Goal: Navigation & Orientation: Find specific page/section

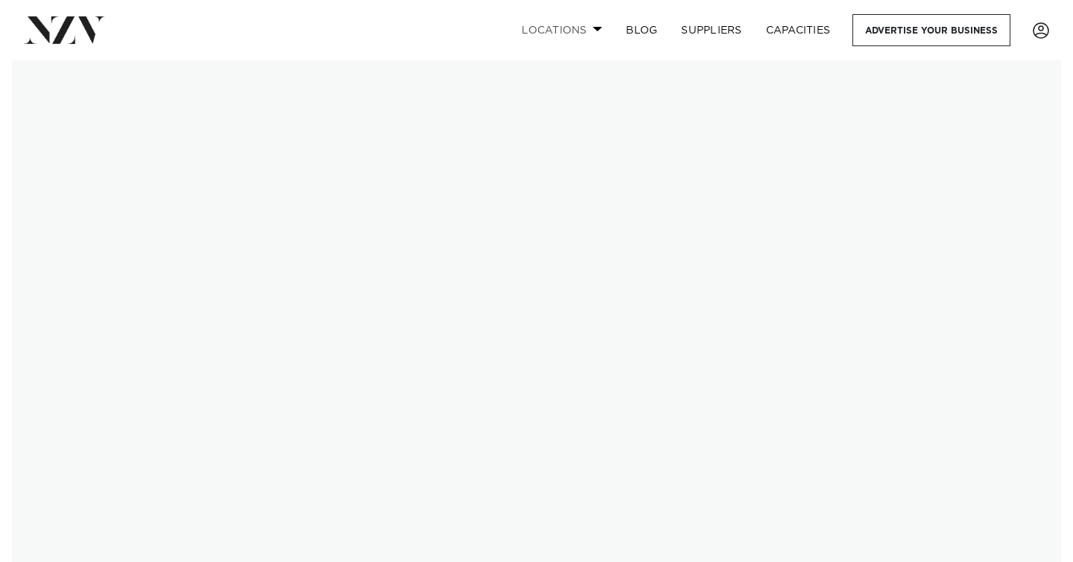
click at [581, 39] on link "Locations" at bounding box center [561, 30] width 104 height 32
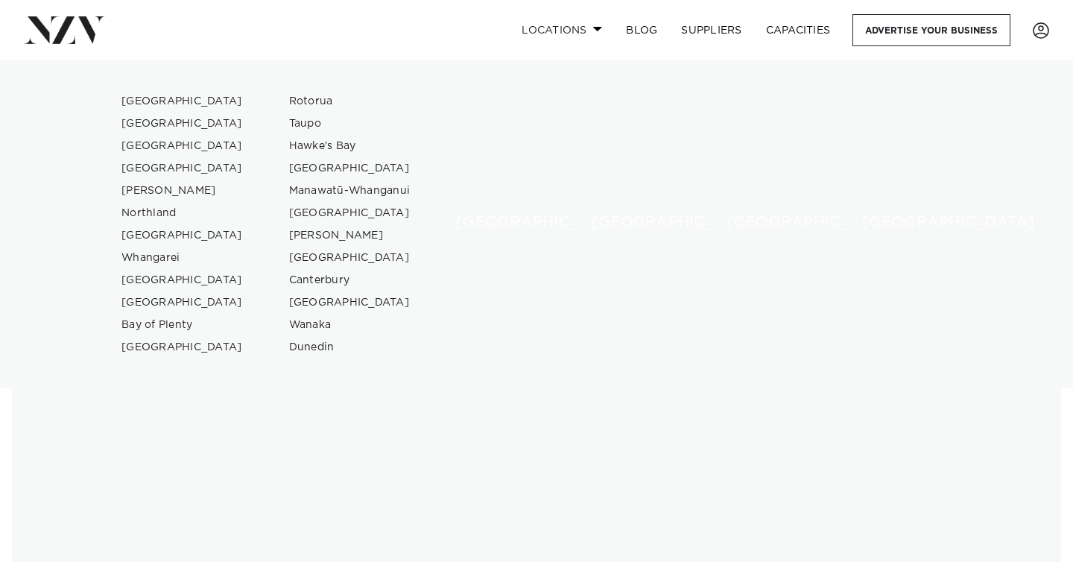
click at [592, 35] on link "Locations" at bounding box center [561, 30] width 104 height 32
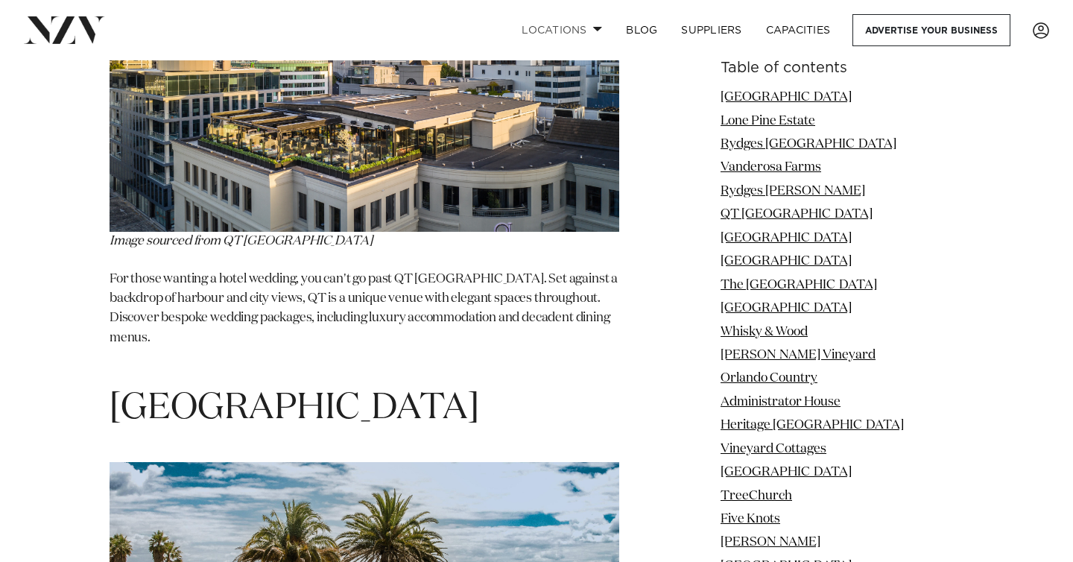
scroll to position [4891, 0]
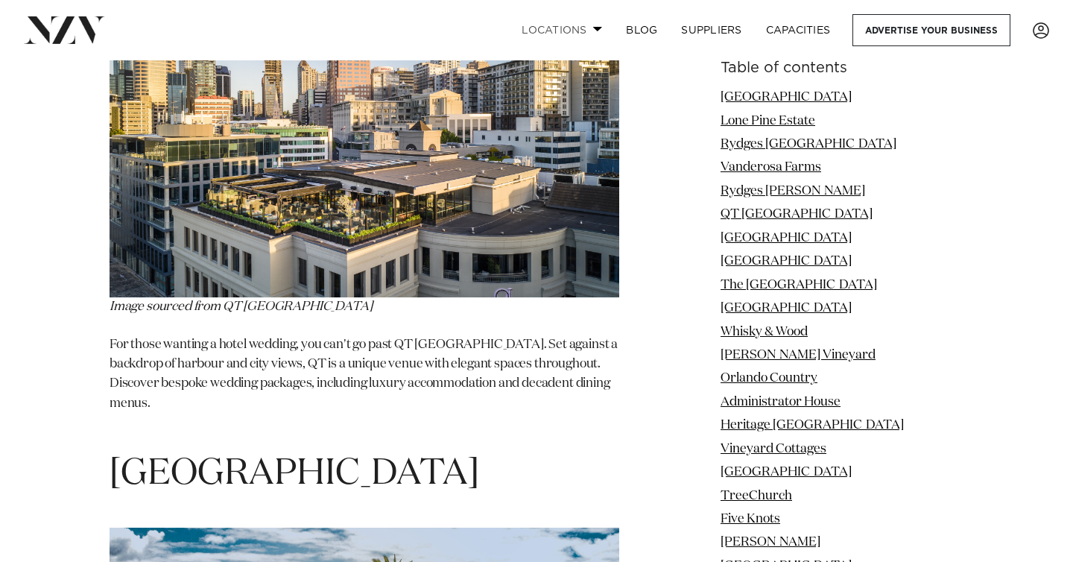
click at [601, 28] on link "Locations" at bounding box center [561, 30] width 104 height 32
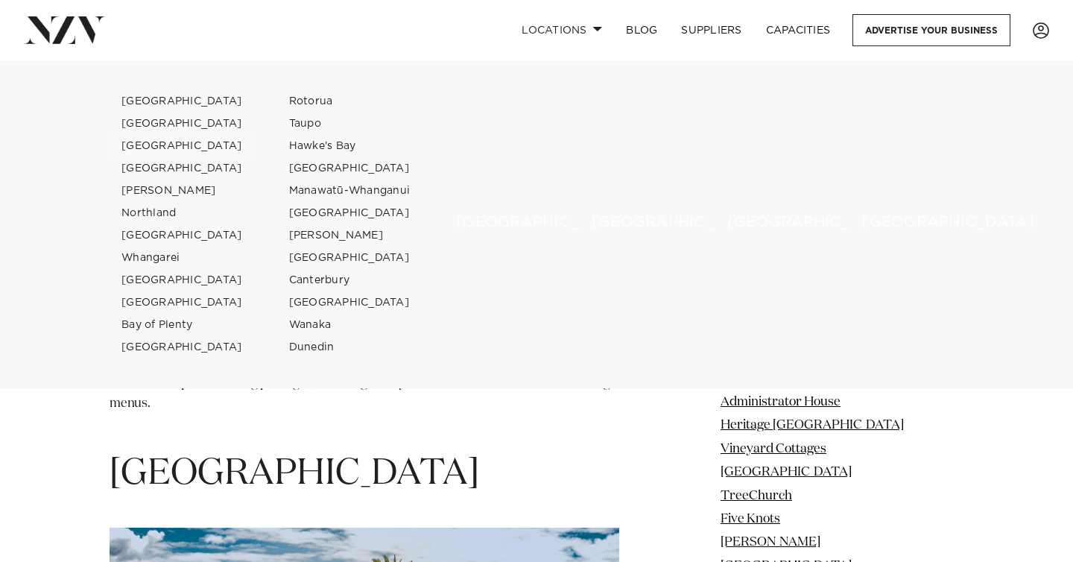
click at [143, 141] on link "[GEOGRAPHIC_DATA]" at bounding box center [181, 146] width 145 height 22
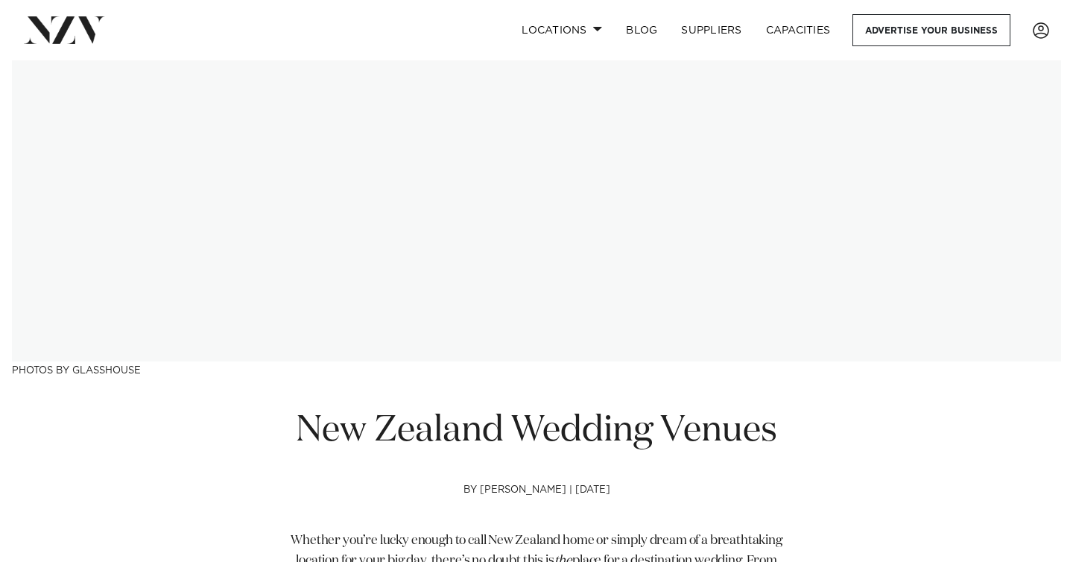
scroll to position [0, 0]
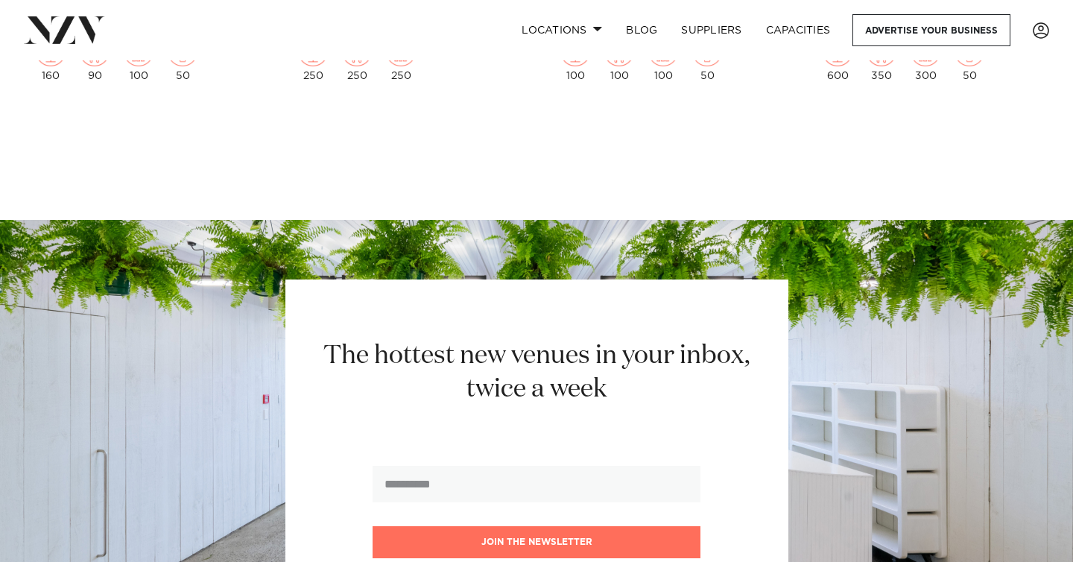
scroll to position [5048, 0]
